Goal: Information Seeking & Learning: Learn about a topic

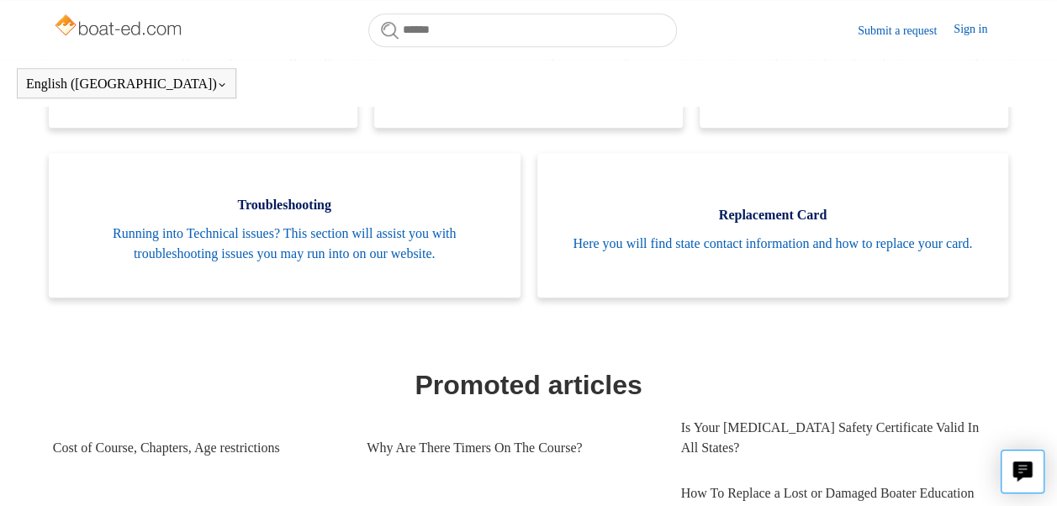
scroll to position [476, 0]
click at [858, 40] on link "Submit a request" at bounding box center [906, 31] width 96 height 18
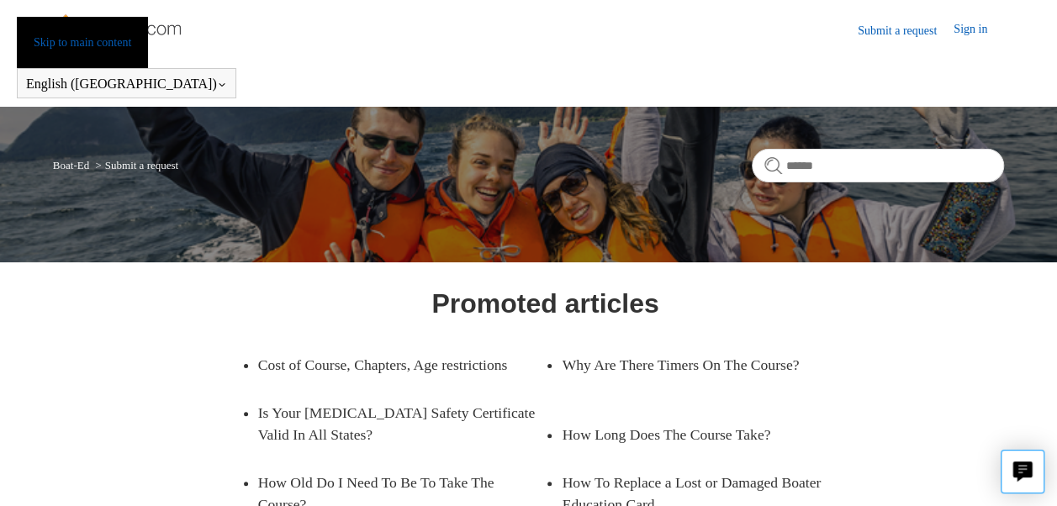
click at [85, 17] on link "Skip to main content" at bounding box center [82, 42] width 131 height 51
click at [65, 17] on link "Skip to main content" at bounding box center [82, 42] width 131 height 51
click at [83, 17] on link "Skip to main content" at bounding box center [82, 42] width 131 height 51
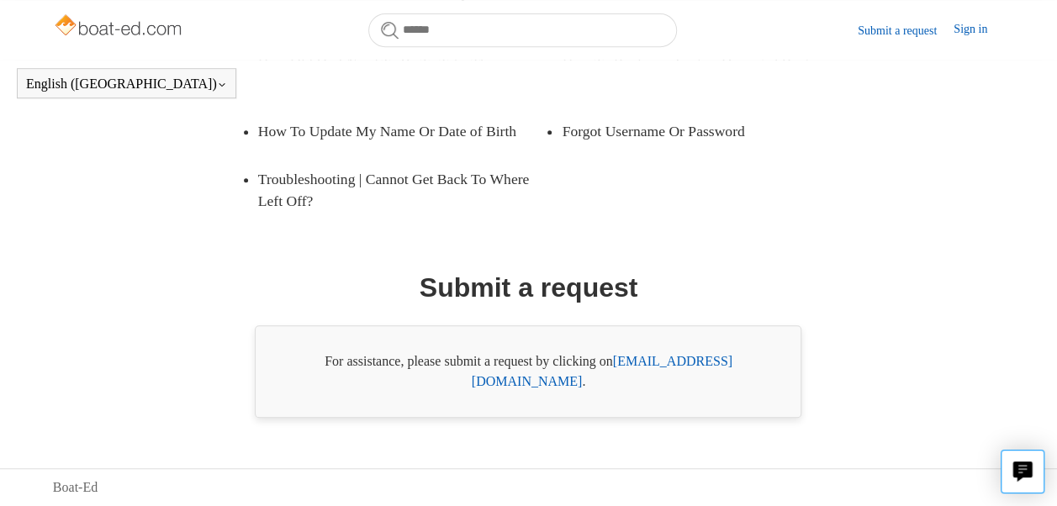
scroll to position [454, 0]
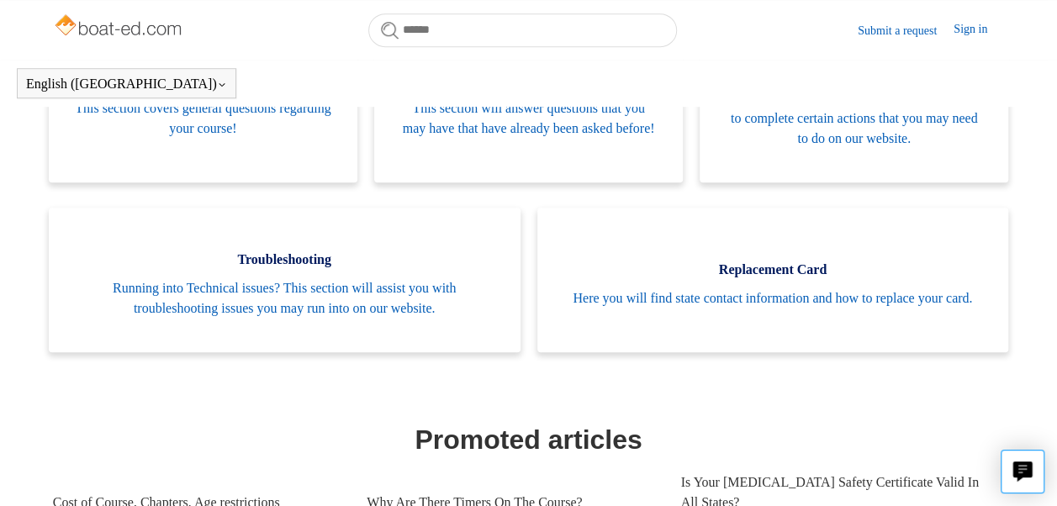
scroll to position [422, 0]
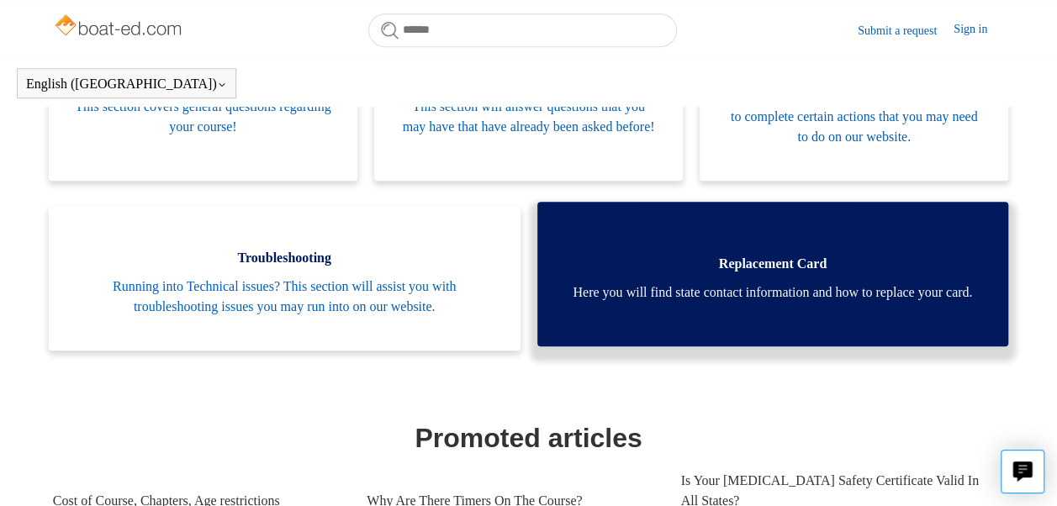
click at [750, 293] on span "Here you will find state contact information and how to replace your card." at bounding box center [773, 293] width 421 height 20
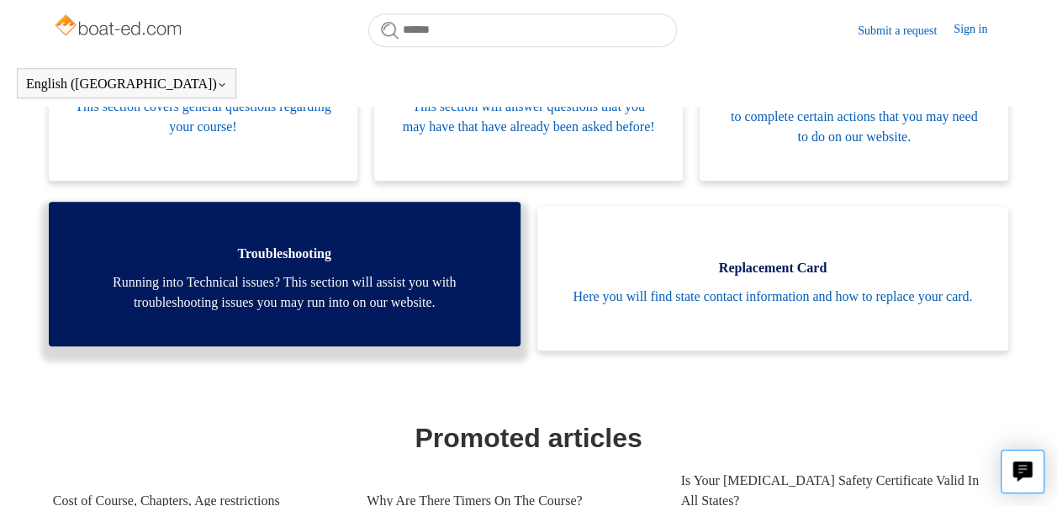
click at [478, 330] on link "Troubleshooting Running into Technical issues? This section will assist you wit…" at bounding box center [285, 274] width 472 height 145
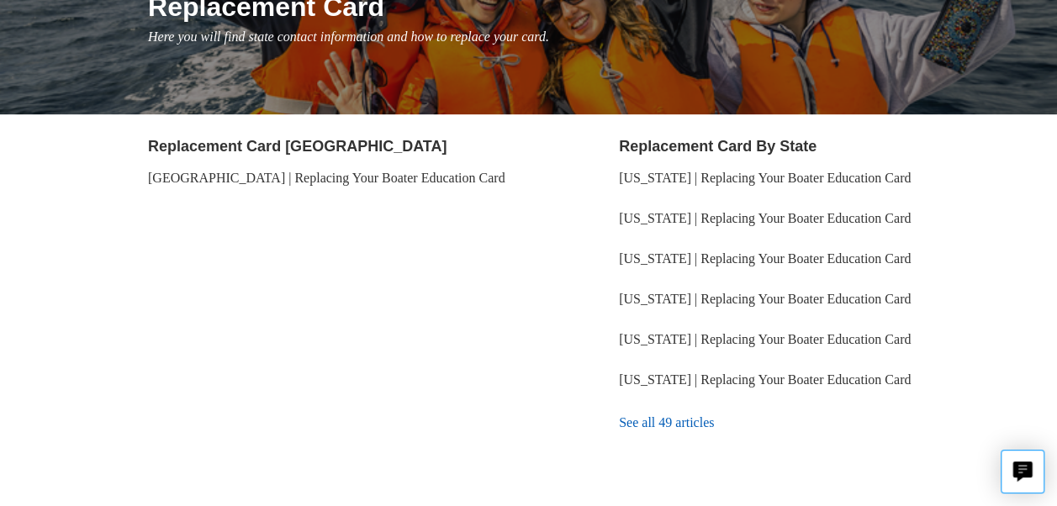
scroll to position [240, 0]
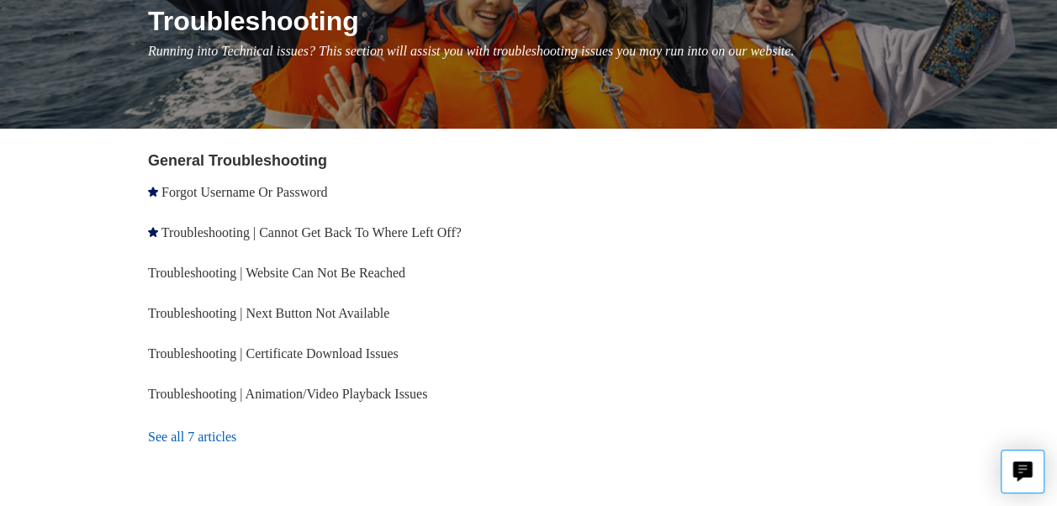
scroll to position [220, 0]
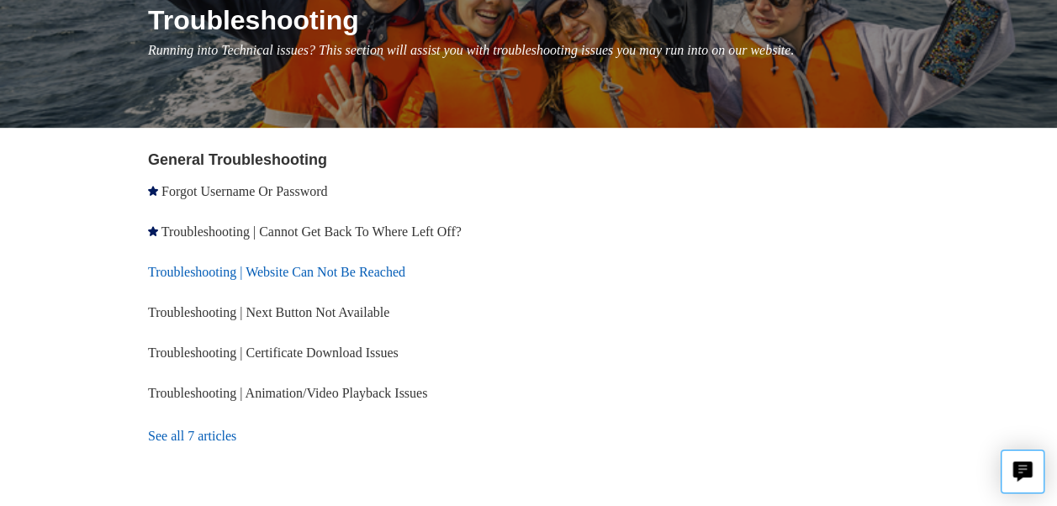
click at [358, 273] on link "Troubleshooting | Website Can Not Be Reached" at bounding box center [276, 272] width 257 height 14
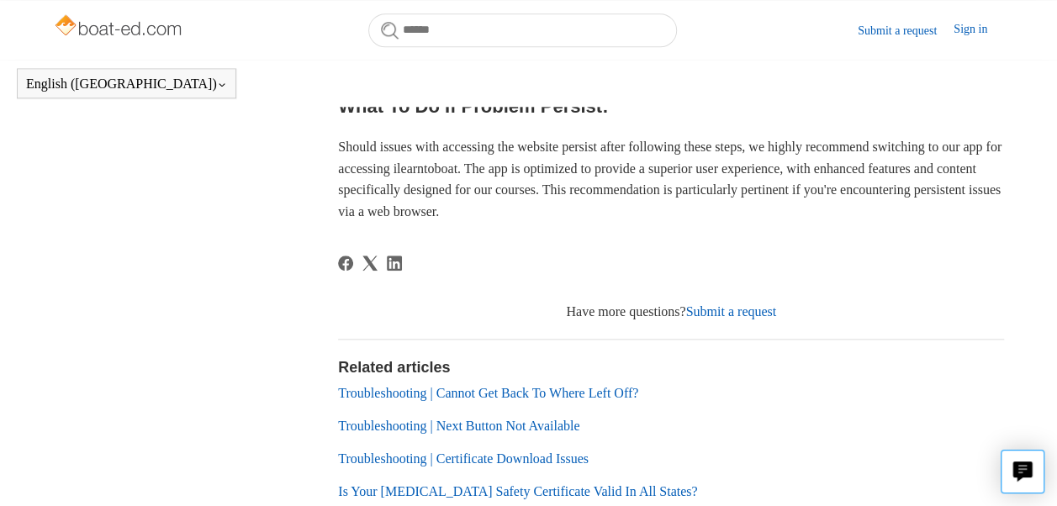
scroll to position [1052, 0]
